Goal: Navigation & Orientation: Find specific page/section

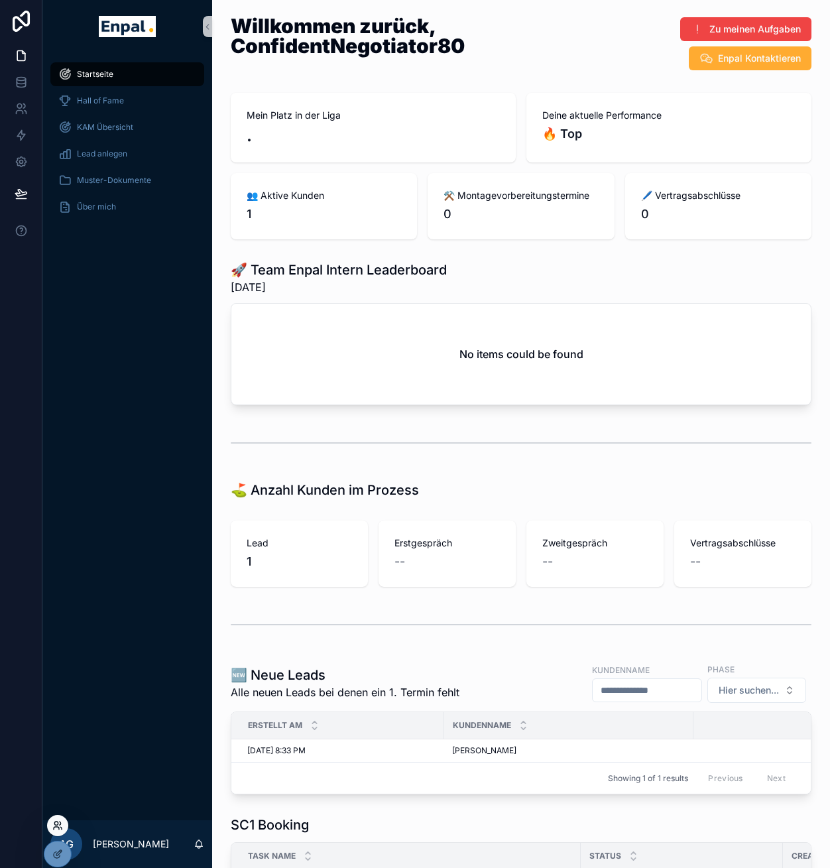
click at [59, 560] on icon at bounding box center [57, 826] width 11 height 11
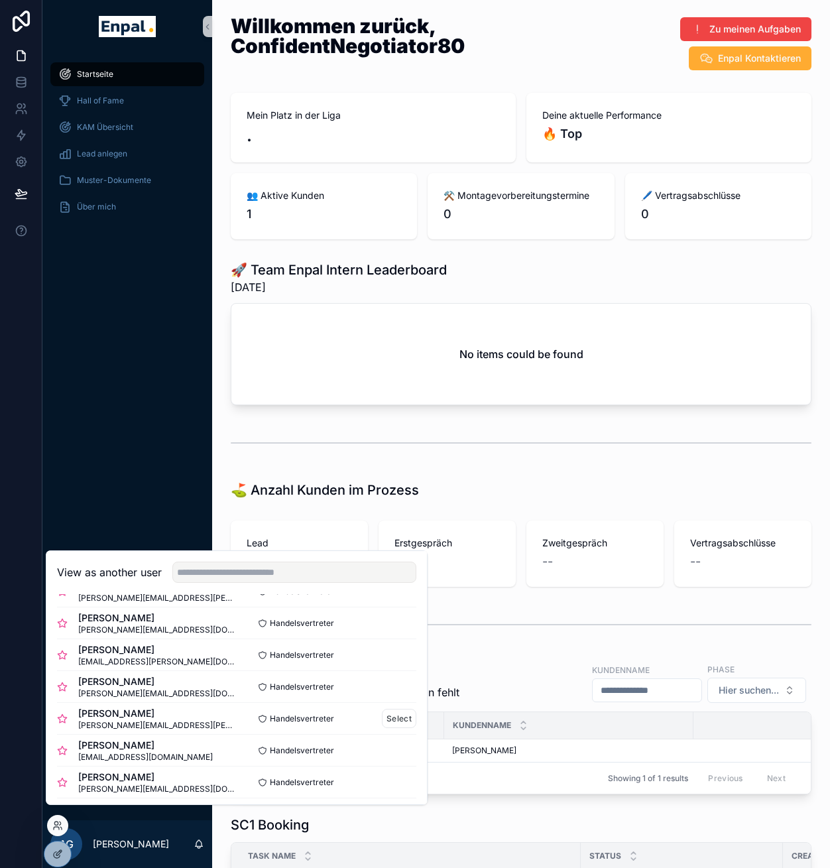
scroll to position [231, 0]
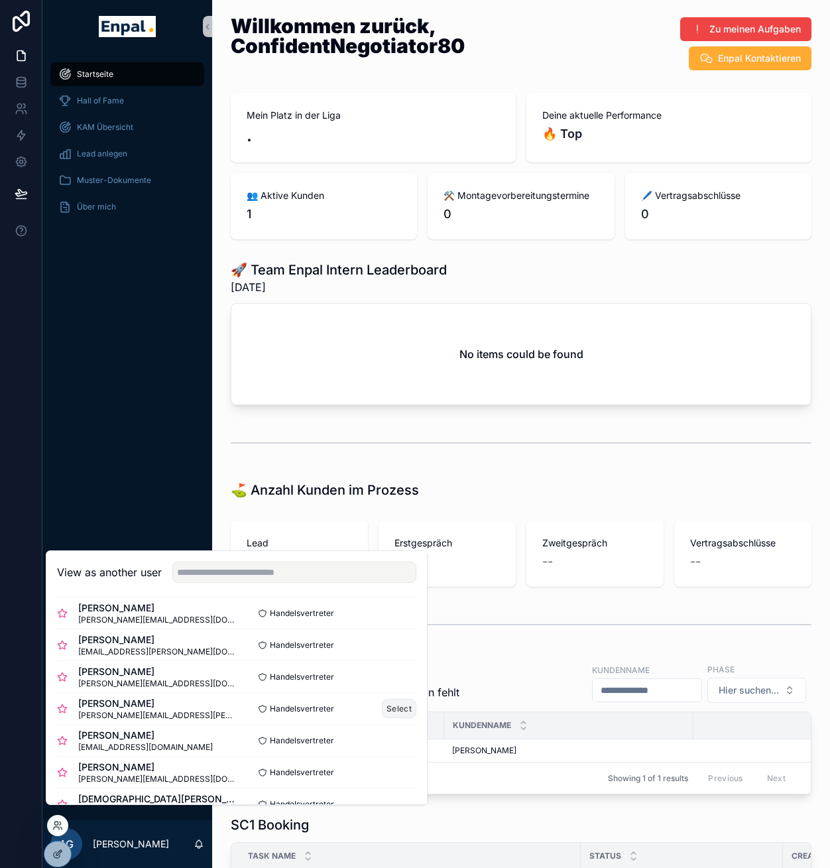
click at [384, 560] on button "Select" at bounding box center [399, 708] width 34 height 19
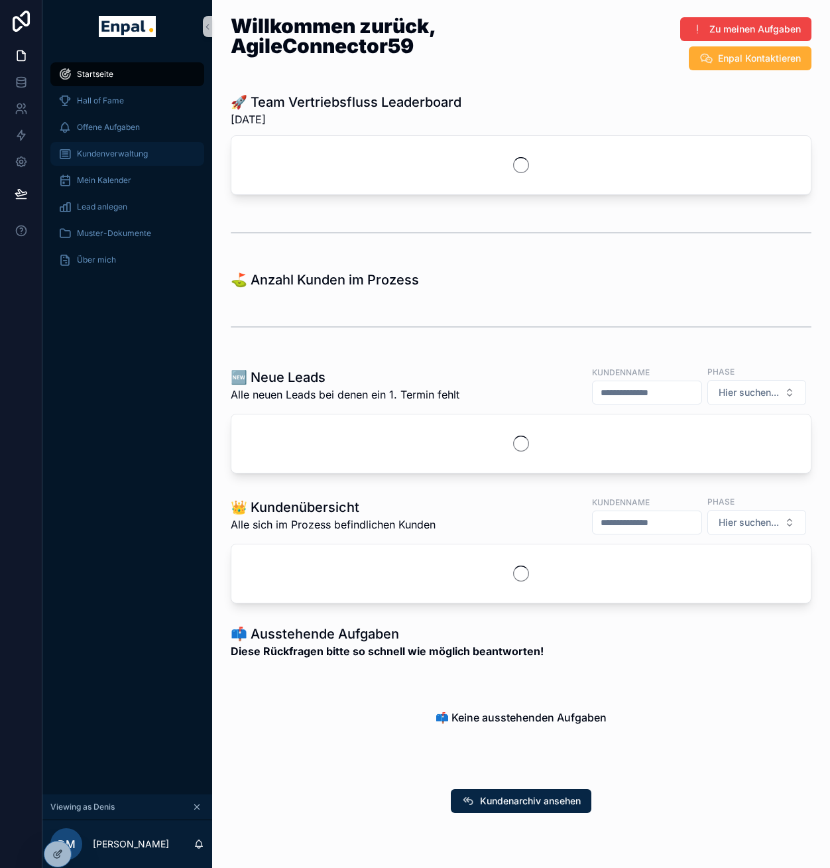
click at [116, 155] on span "Kundenverwaltung" at bounding box center [112, 154] width 71 height 11
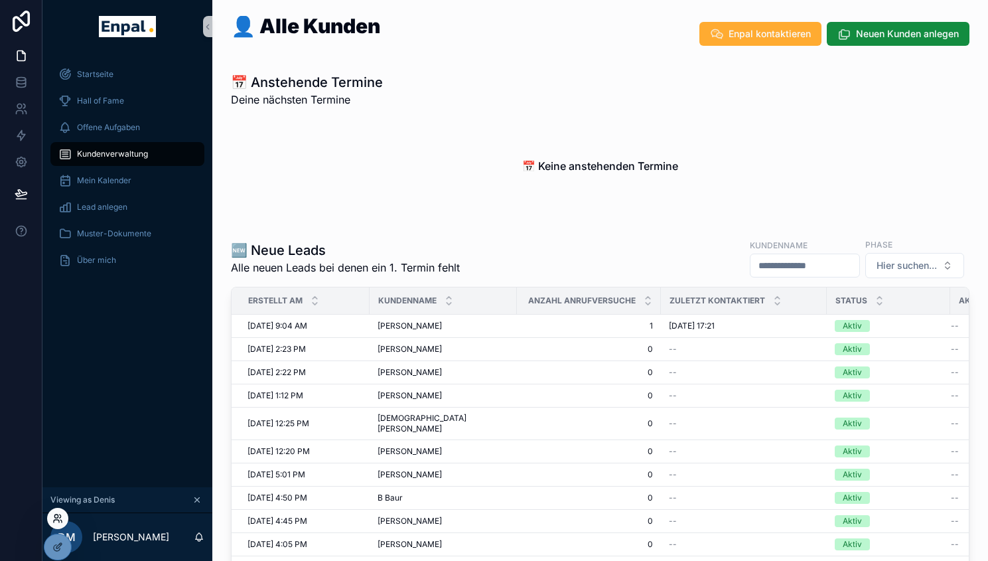
click at [58, 513] on icon at bounding box center [57, 518] width 11 height 11
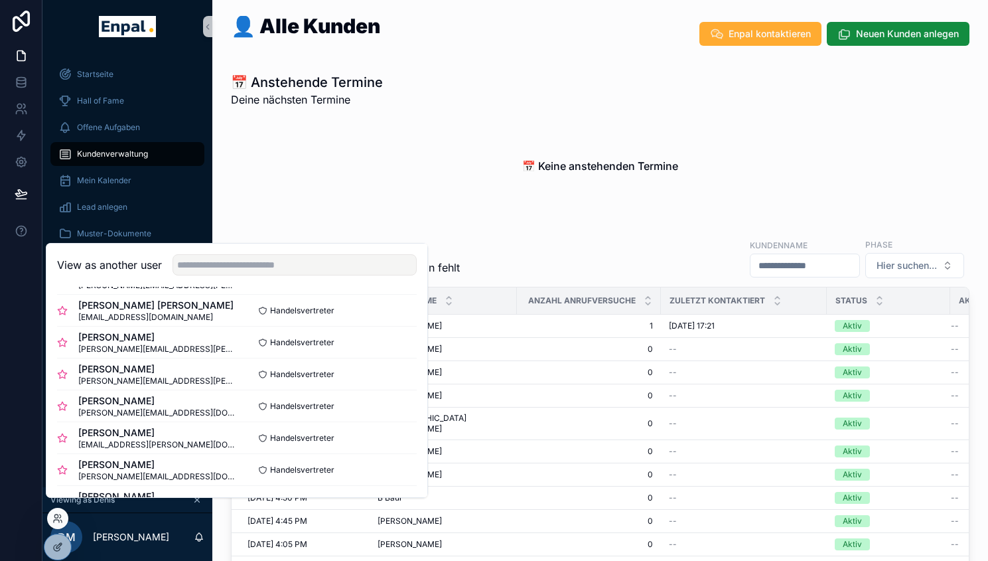
scroll to position [149, 0]
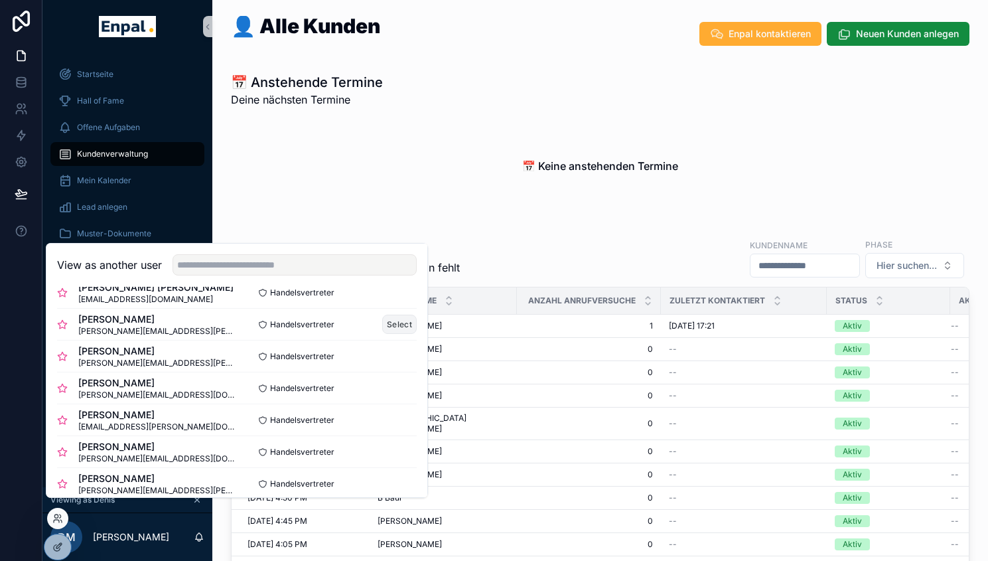
click at [387, 333] on button "Select" at bounding box center [399, 323] width 34 height 19
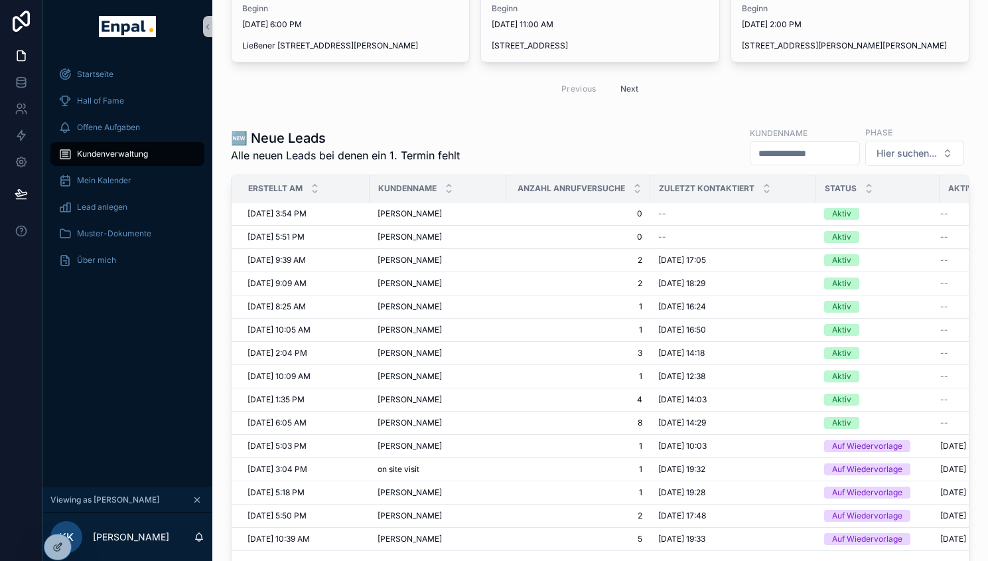
scroll to position [373, 0]
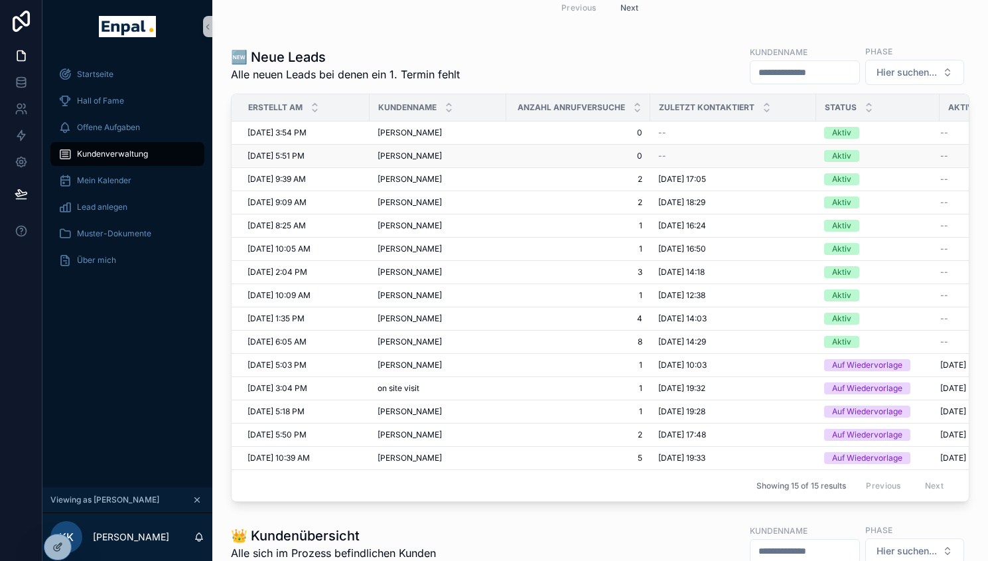
click at [406, 156] on span "Willi Forst" at bounding box center [409, 156] width 64 height 11
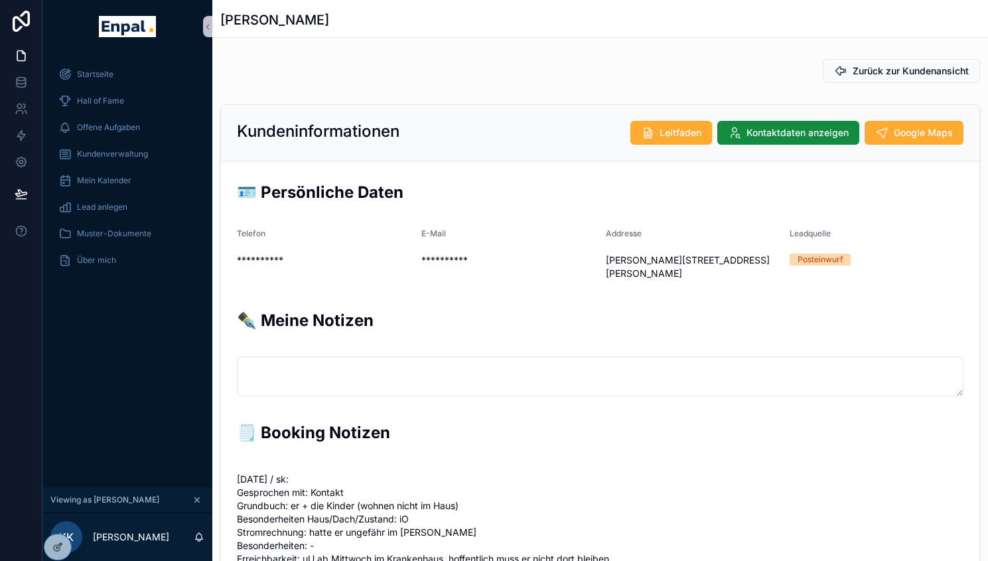
scroll to position [318, 0]
click at [146, 152] on span "Kundenverwaltung" at bounding box center [112, 154] width 71 height 11
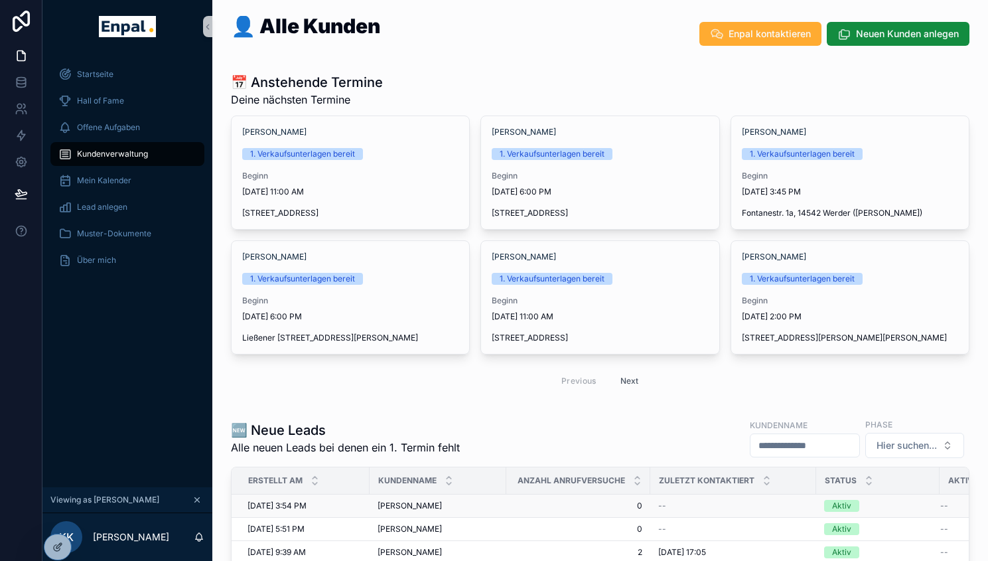
click at [417, 509] on span "Dennis Noll" at bounding box center [409, 505] width 64 height 11
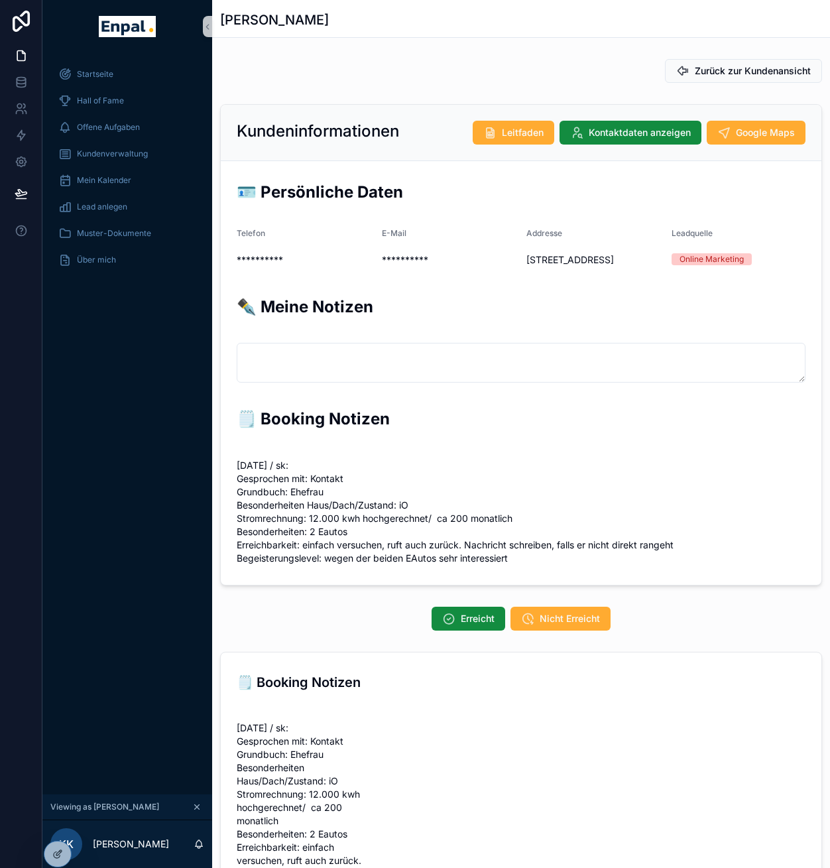
scroll to position [277, 0]
click at [60, 560] on icon at bounding box center [60, 828] width 1 height 3
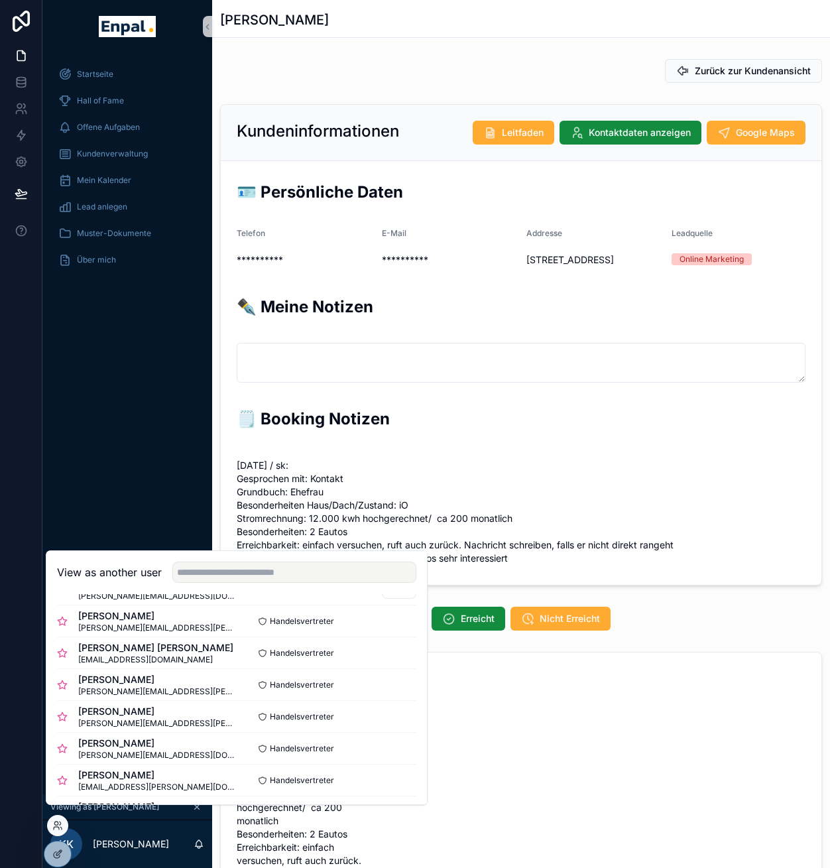
scroll to position [90, 0]
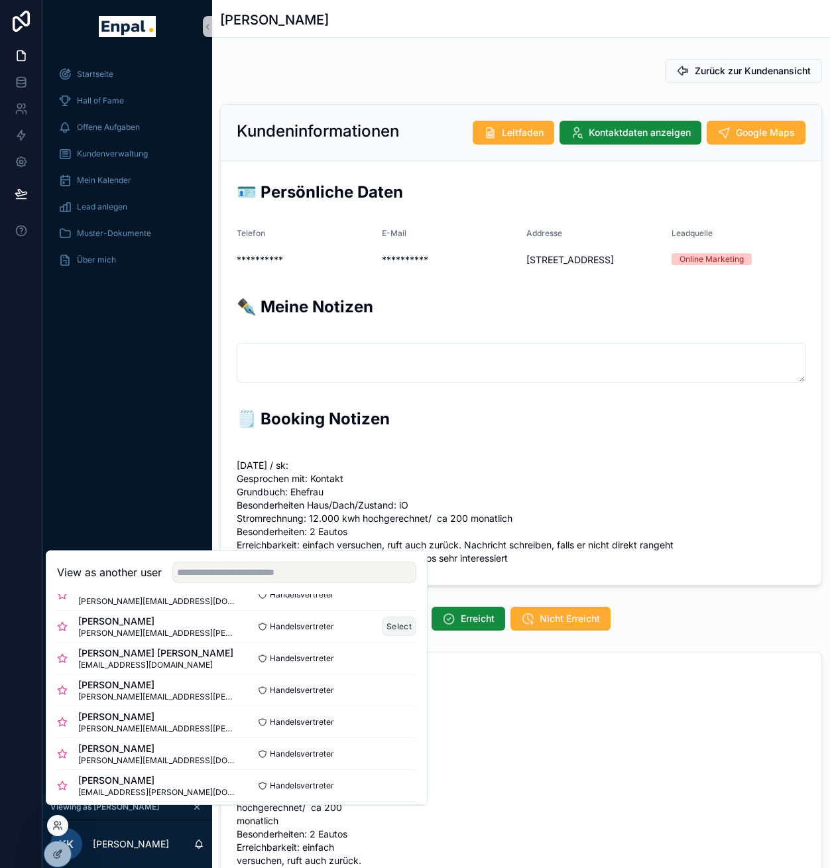
click at [382, 560] on button "Select" at bounding box center [399, 626] width 34 height 19
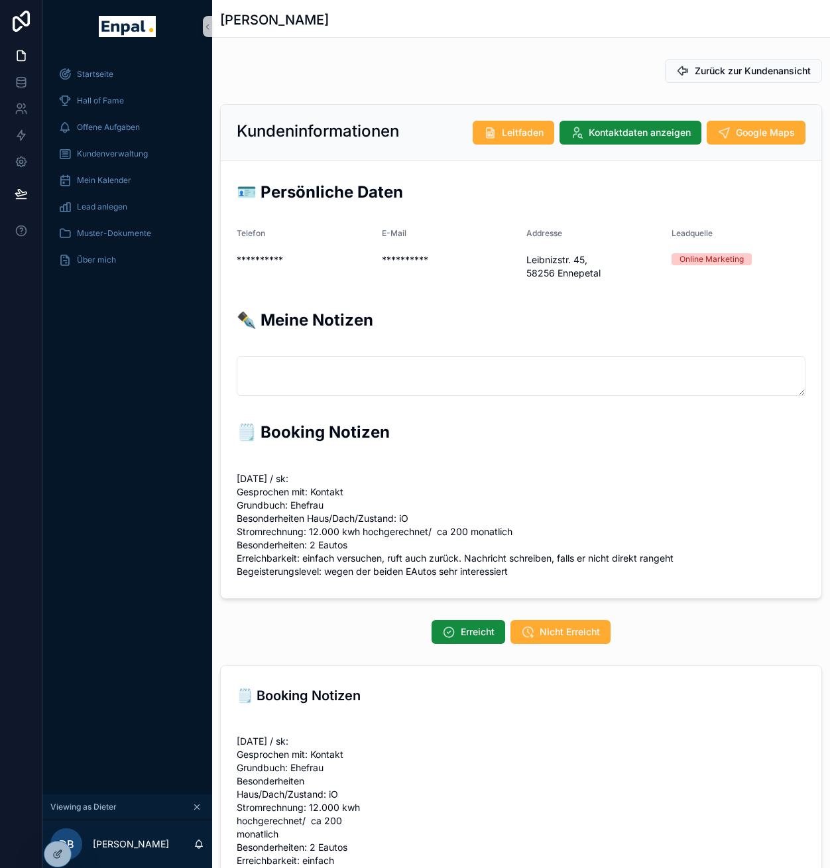
scroll to position [277, 0]
click at [113, 156] on span "Kundenverwaltung" at bounding box center [112, 154] width 71 height 11
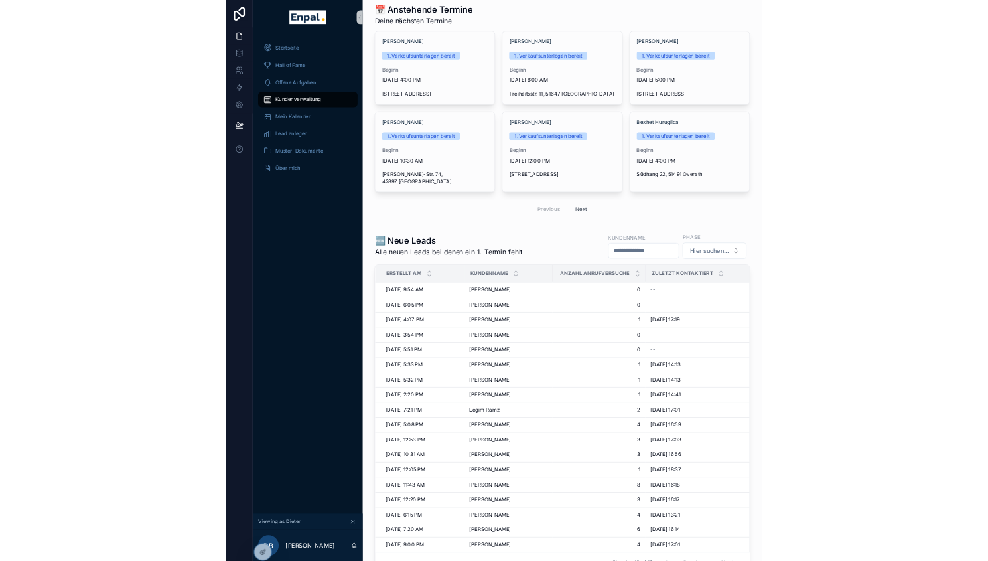
scroll to position [68, 0]
